Goal: Information Seeking & Learning: Learn about a topic

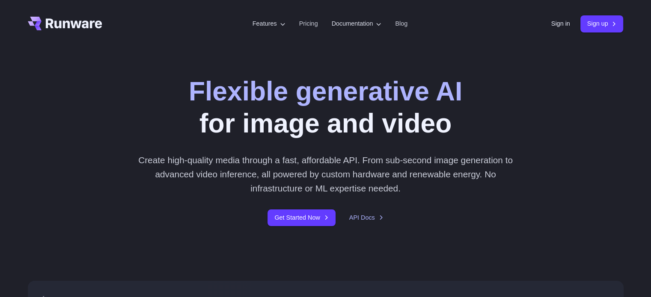
click at [500, 124] on div "Flexible generative AI for image and video Create high-quality media through a …" at bounding box center [325, 150] width 477 height 151
click at [306, 25] on link "Pricing" at bounding box center [308, 24] width 19 height 10
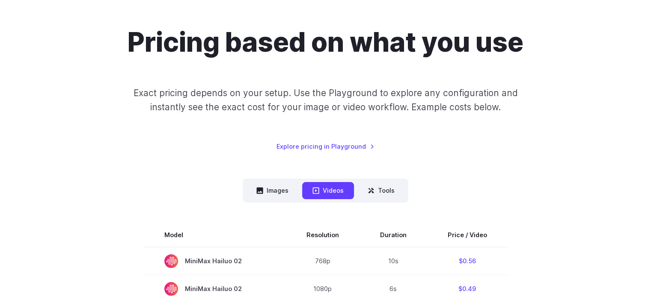
scroll to position [68, 0]
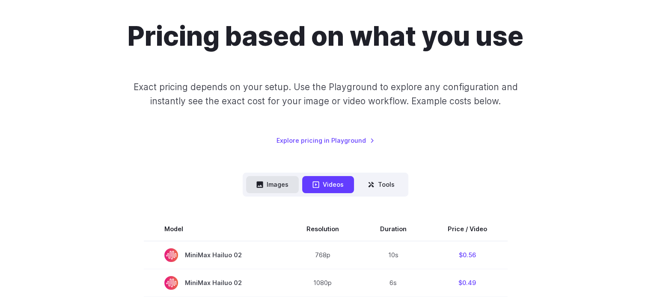
click at [276, 183] on button "Images" at bounding box center [272, 184] width 53 height 17
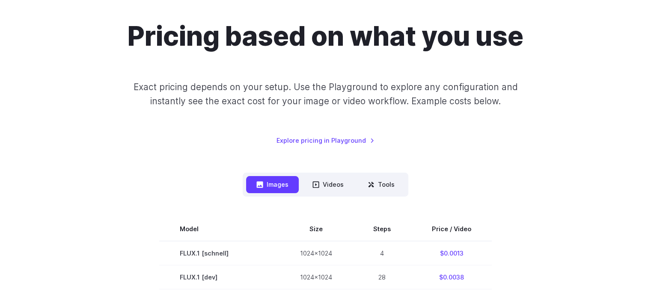
click at [481, 141] on div "Pricing based on what you use Exact pricing depends on your setup. Use the Play…" at bounding box center [326, 83] width 596 height 125
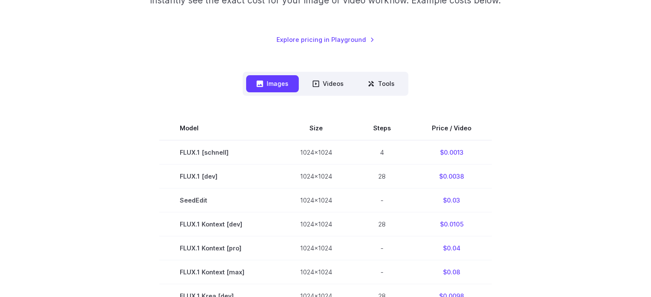
scroll to position [171, 0]
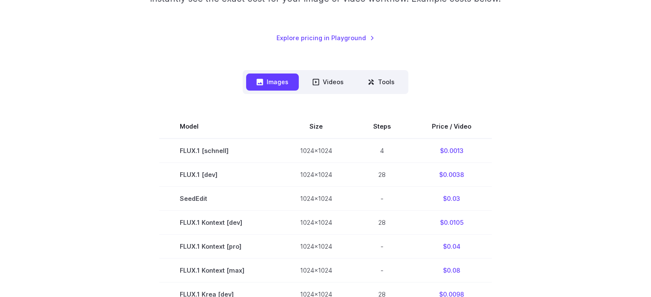
click at [547, 93] on div "Images Videos Tools ****** ****** ***** Model Size Steps Price / Video FLUX.1 […" at bounding box center [326, 296] width 596 height 452
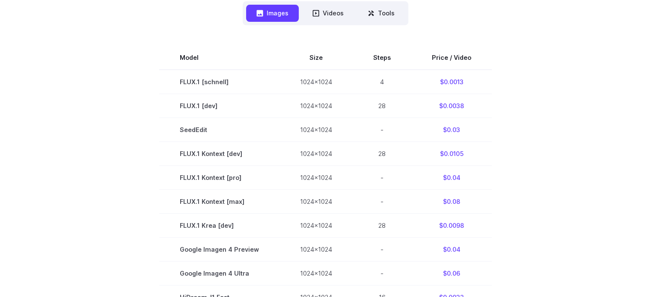
scroll to position [240, 0]
click at [515, 67] on section "Model Size Steps Price / Video FLUX.1 [schnell] 1024x1024 4 $0.0013 FLUX.1 [dev…" at bounding box center [326, 250] width 596 height 408
click at [577, 70] on section "Model Size Steps Price / Video FLUX.1 [schnell] 1024x1024 4 $0.0013 FLUX.1 [dev…" at bounding box center [326, 250] width 596 height 408
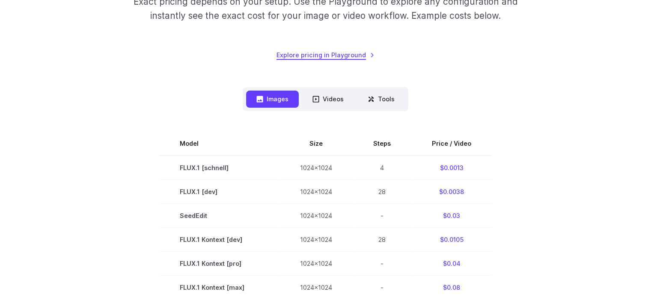
scroll to position [171, 0]
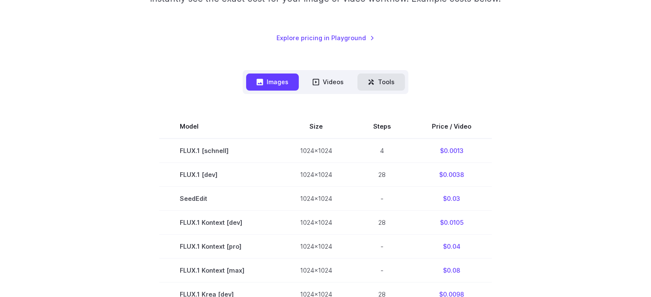
click at [380, 74] on button "Tools" at bounding box center [381, 82] width 48 height 17
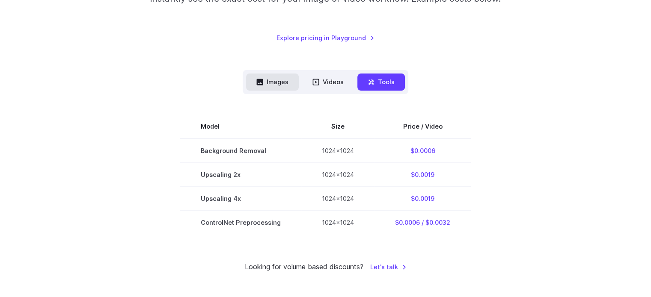
click at [269, 88] on button "Images" at bounding box center [272, 82] width 53 height 17
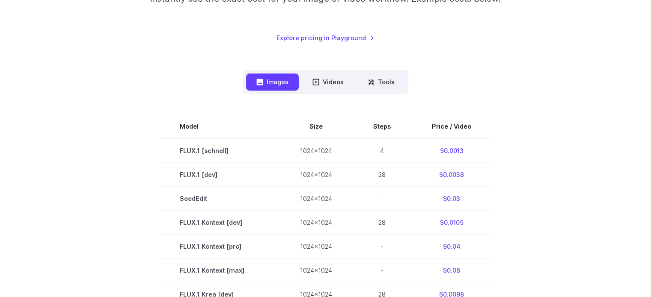
click at [530, 57] on div "Pricing based on what you use Exact pricing depends on your setup. Use the Play…" at bounding box center [326, 239] width 596 height 643
click at [324, 81] on button "Videos" at bounding box center [328, 82] width 52 height 17
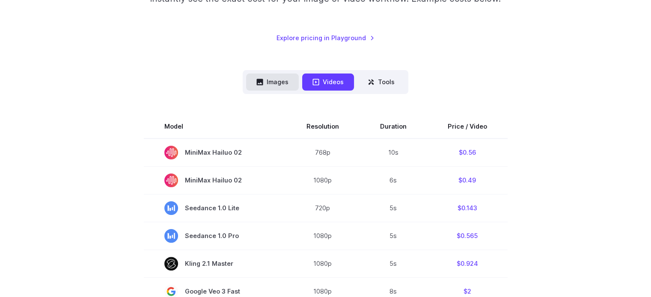
click at [279, 88] on button "Images" at bounding box center [272, 82] width 53 height 17
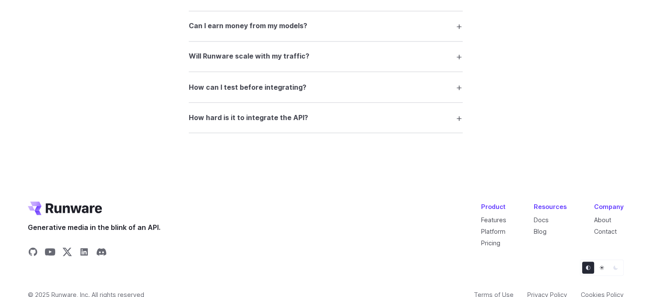
scroll to position [1581, 0]
